Goal: Information Seeking & Learning: Learn about a topic

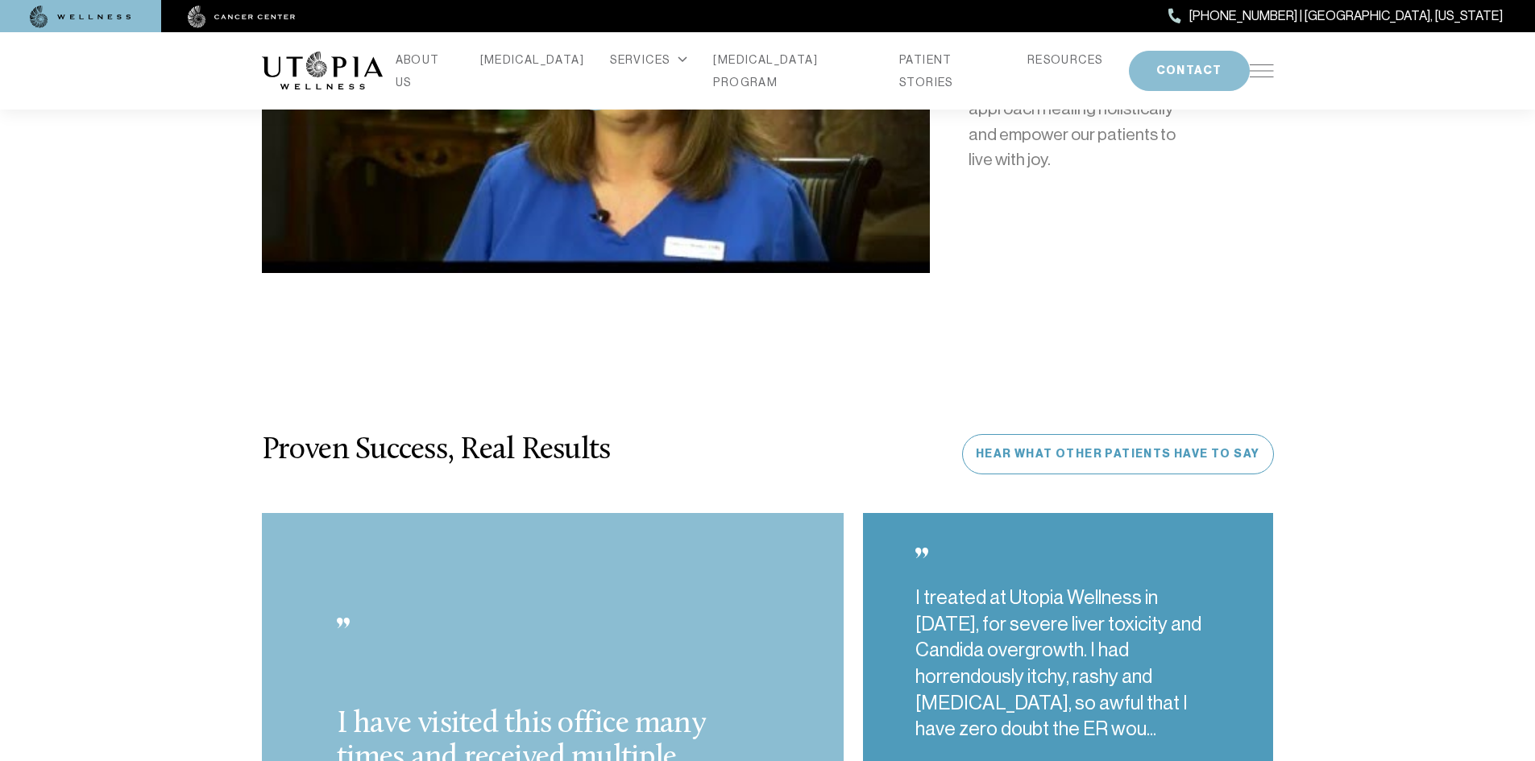
scroll to position [3948, 0]
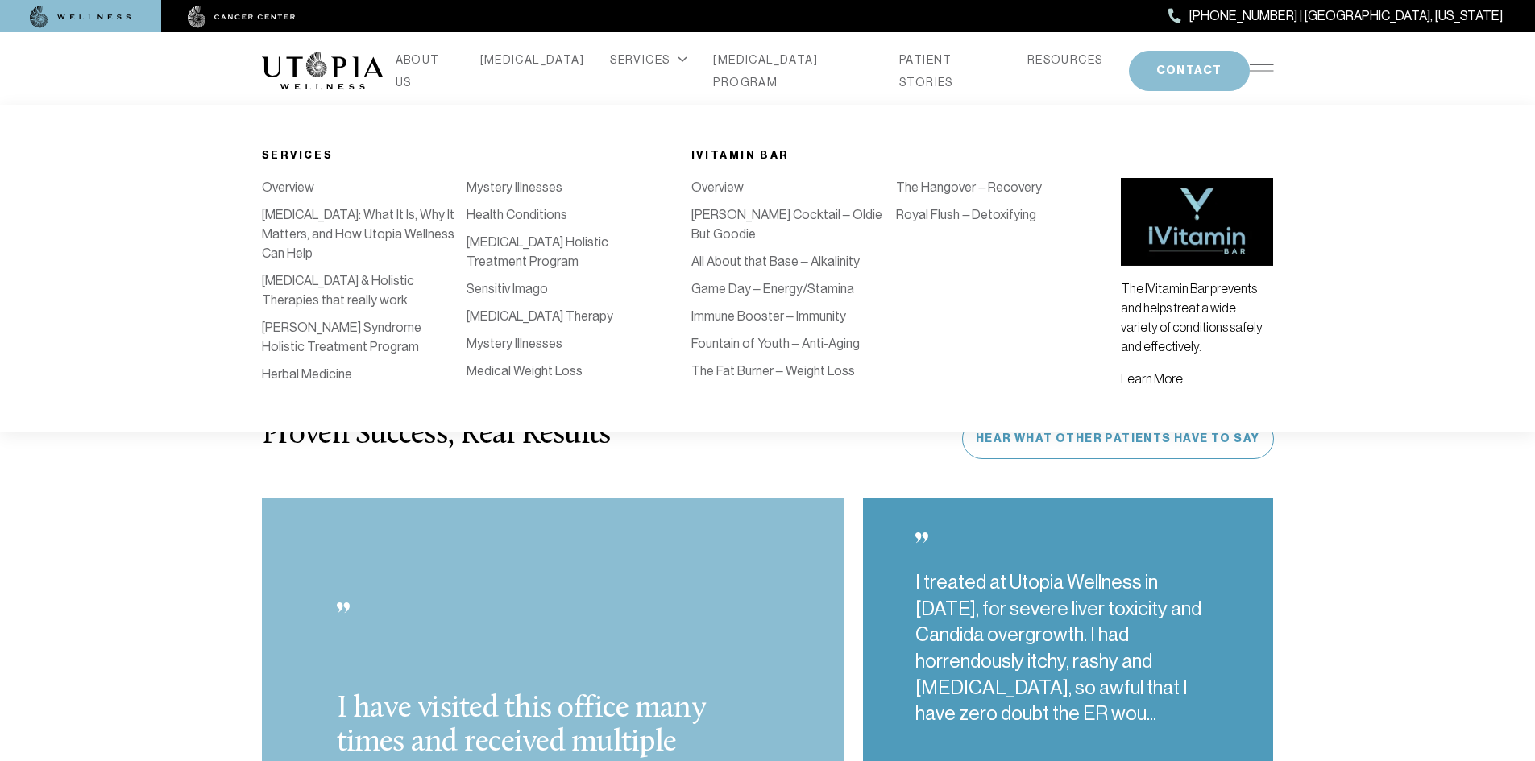
click at [352, 367] on link "Herbal Medicine" at bounding box center [307, 374] width 90 height 15
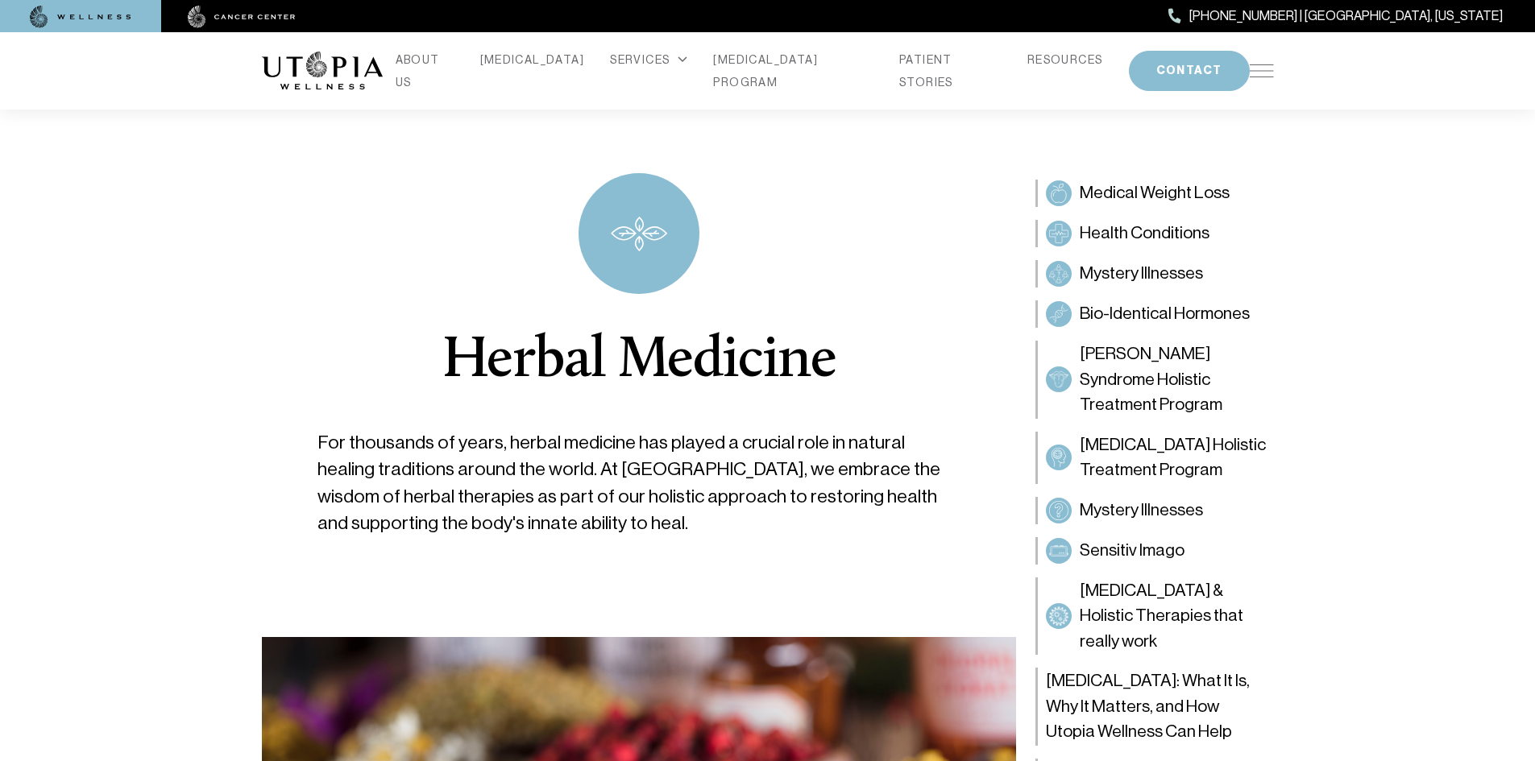
click at [1256, 68] on img at bounding box center [1262, 70] width 24 height 13
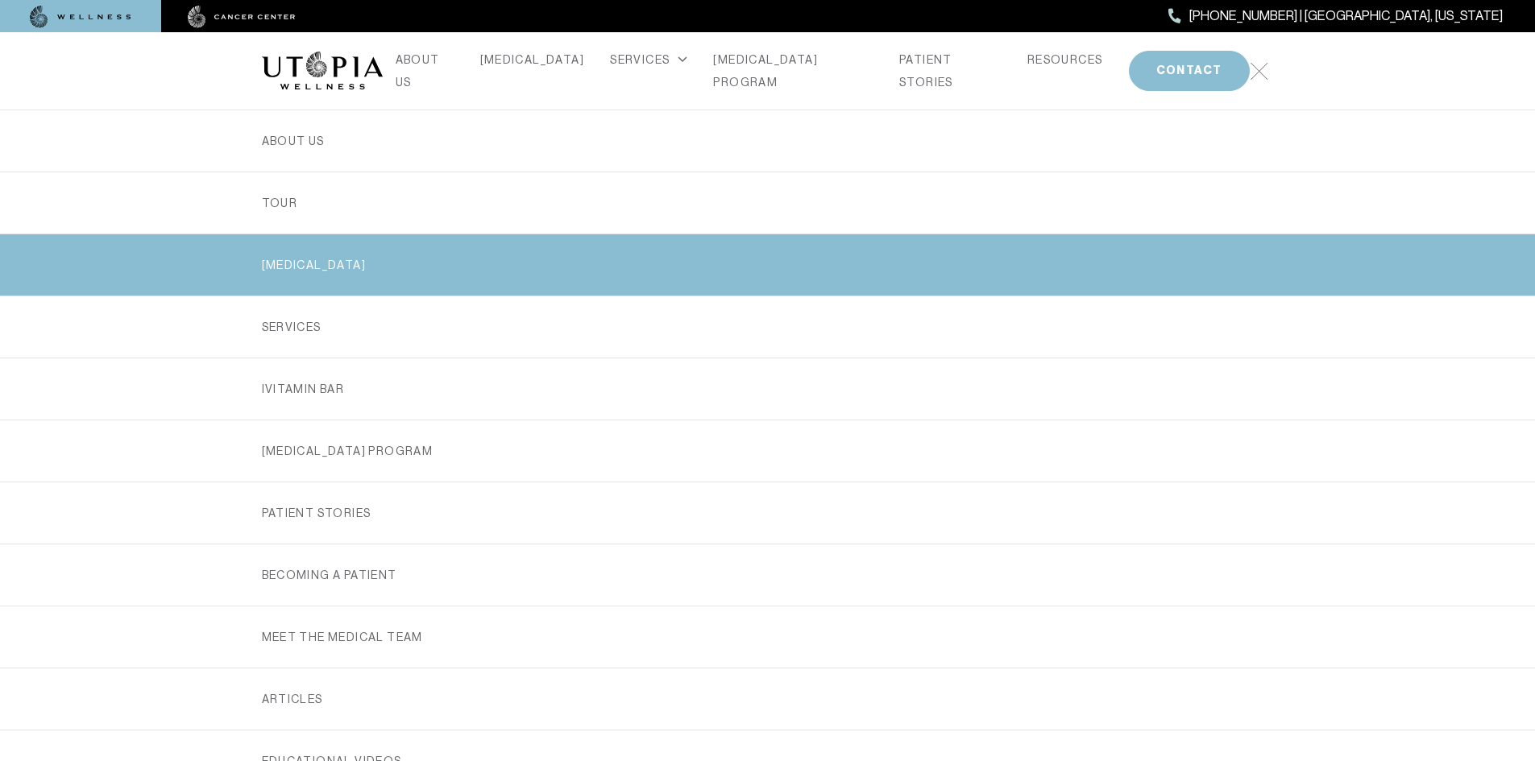
click at [291, 276] on link "[MEDICAL_DATA]" at bounding box center [768, 264] width 1012 height 61
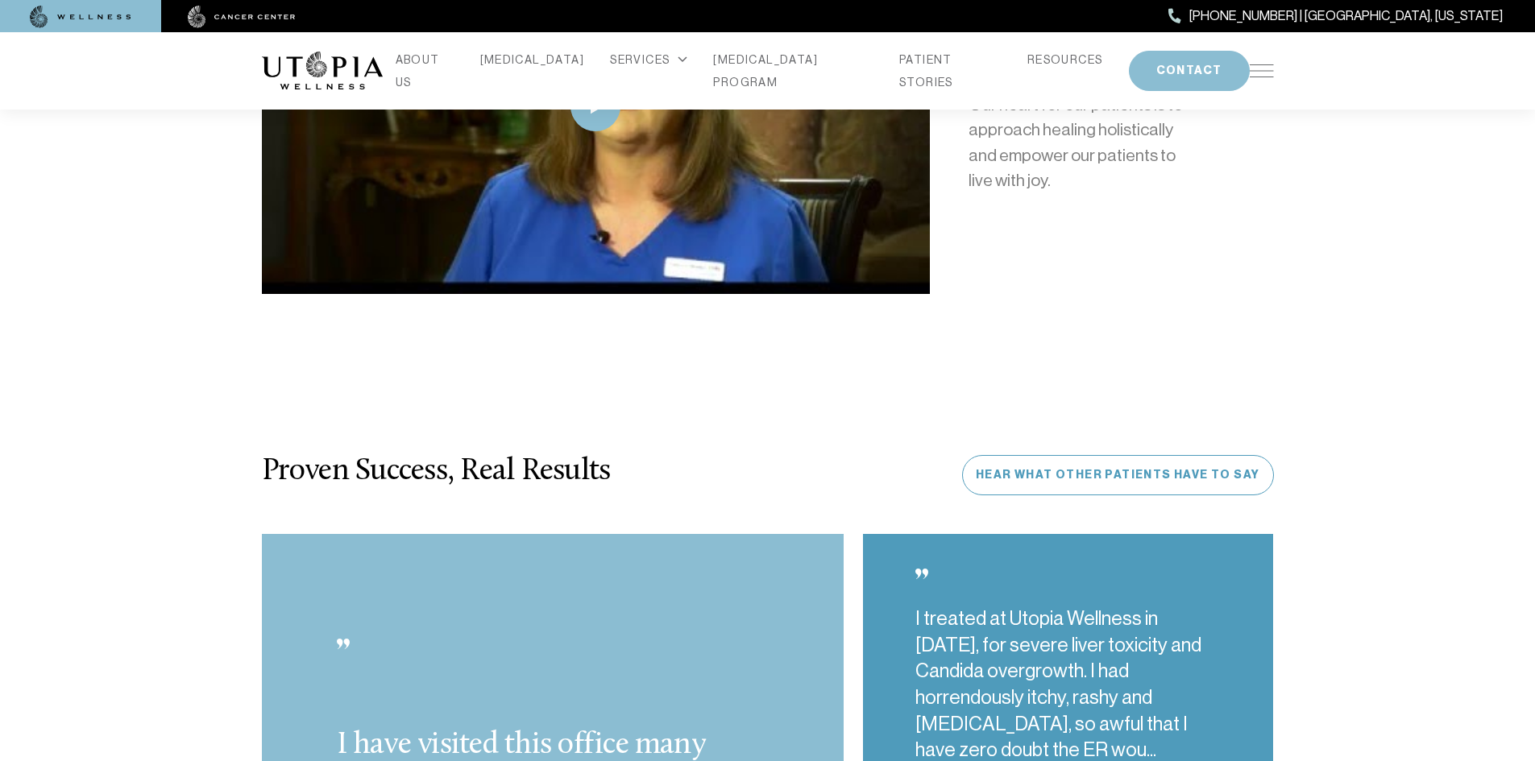
scroll to position [3948, 0]
